Goal: Task Accomplishment & Management: Manage account settings

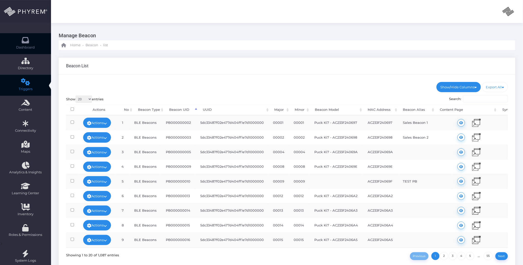
click at [28, 40] on icon at bounding box center [25, 40] width 9 height 0
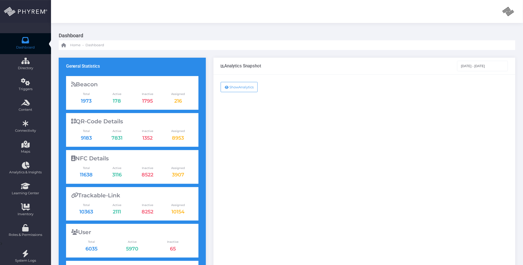
click at [314, 157] on div "Show Analytics" at bounding box center [364, 207] width 302 height 266
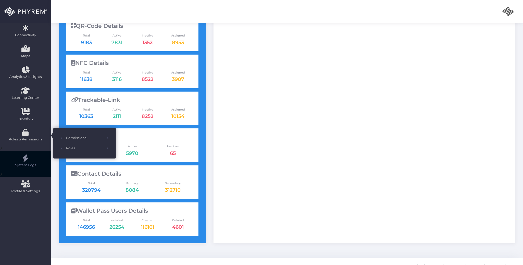
scroll to position [102, 0]
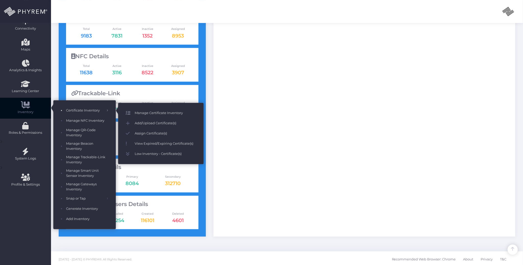
click at [146, 114] on span "Manage Certificate Inventory" at bounding box center [165, 113] width 61 height 7
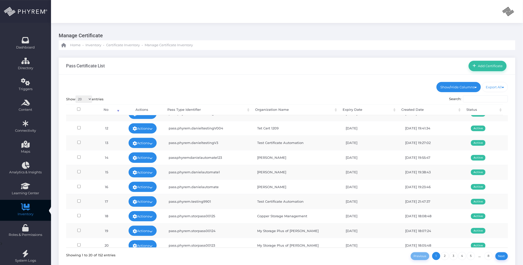
scroll to position [165, 0]
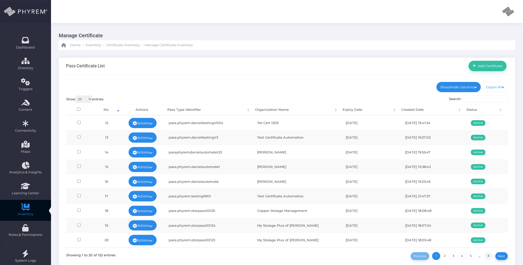
click at [485, 256] on link "8" at bounding box center [488, 256] width 8 height 8
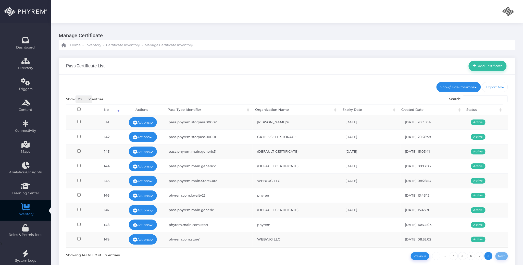
scroll to position [0, 0]
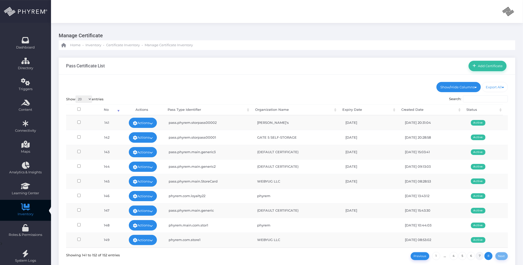
click at [479, 255] on link "7" at bounding box center [480, 256] width 8 height 8
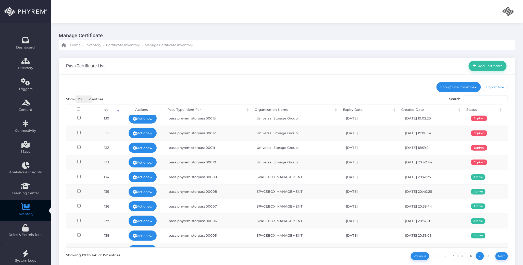
scroll to position [165, 0]
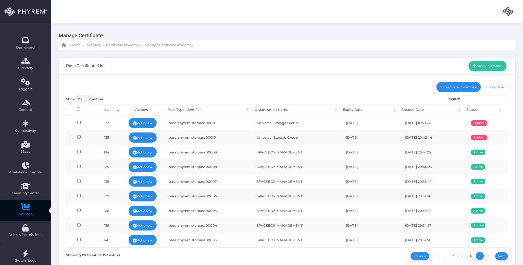
click at [471, 255] on link "6" at bounding box center [471, 256] width 8 height 8
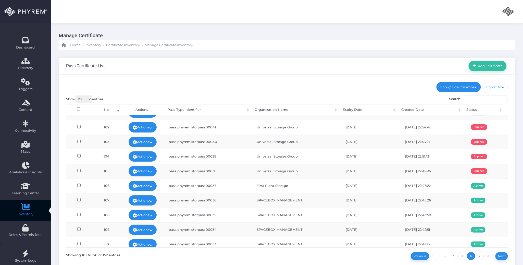
scroll to position [0, 0]
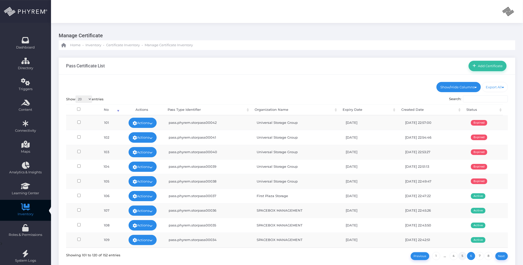
click at [462, 255] on link "5" at bounding box center [462, 256] width 8 height 8
click at [454, 254] on link "4" at bounding box center [454, 256] width 8 height 8
click at [453, 253] on link "3" at bounding box center [453, 256] width 8 height 8
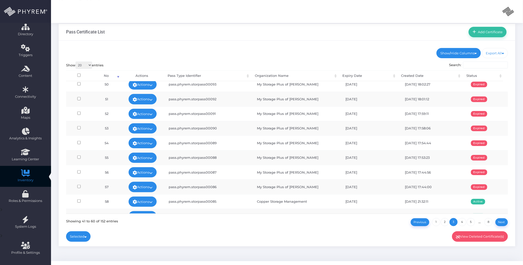
scroll to position [165, 0]
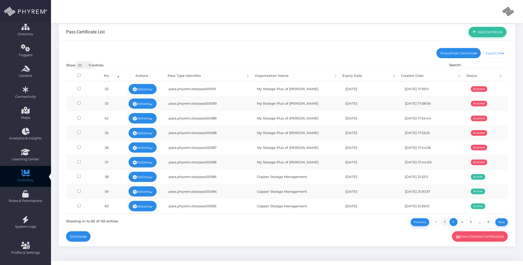
click at [442, 221] on link "2" at bounding box center [445, 222] width 8 height 8
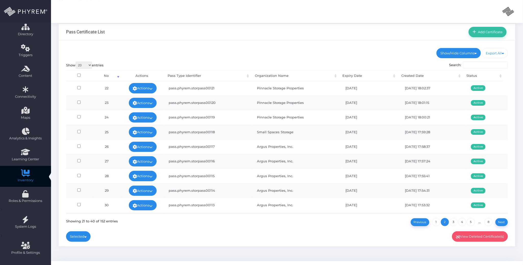
scroll to position [0, 0]
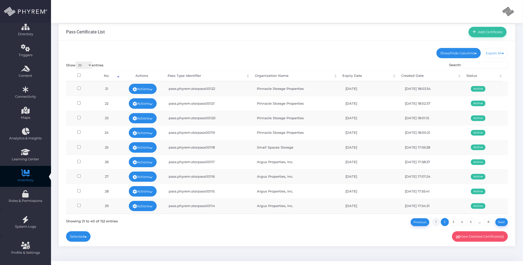
click at [436, 224] on link "1" at bounding box center [436, 222] width 8 height 8
click at [317, 28] on div "Pass Certificate List Add Certificate" at bounding box center [287, 32] width 456 height 17
click at [185, 42] on div "Show/Hide Columns No Pass Type Identifier Organization Name" at bounding box center [287, 144] width 456 height 206
drag, startPoint x: 287, startPoint y: 47, endPoint x: 390, endPoint y: 25, distance: 105.9
click at [344, 30] on div "Pass Certificate List Add Certificate" at bounding box center [287, 32] width 456 height 17
